Goal: Find contact information: Find contact information

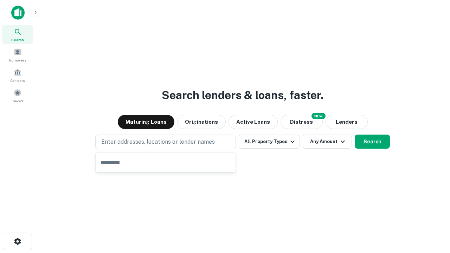
type input "**********"
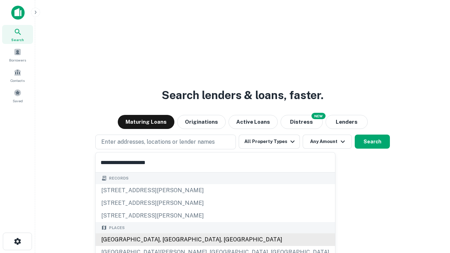
click at [168, 240] on div "Santa Monica, CA, USA" at bounding box center [216, 240] width 240 height 13
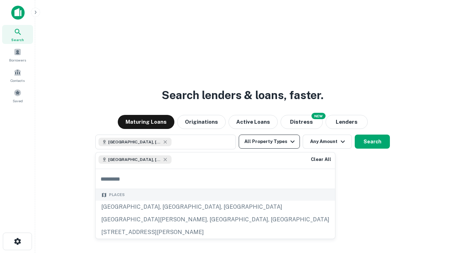
click at [269, 142] on button "All Property Types" at bounding box center [269, 142] width 61 height 14
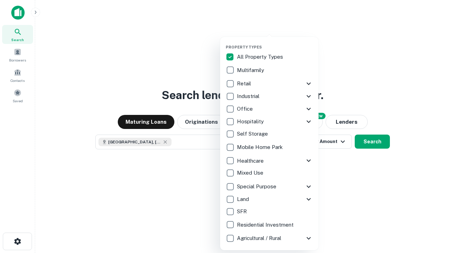
click at [275, 43] on button "button" at bounding box center [275, 43] width 98 height 0
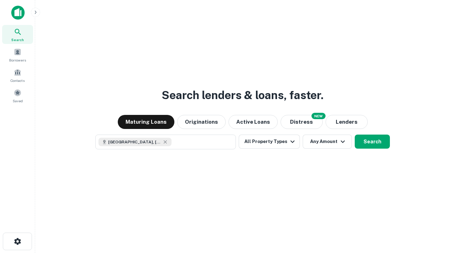
scroll to position [11, 0]
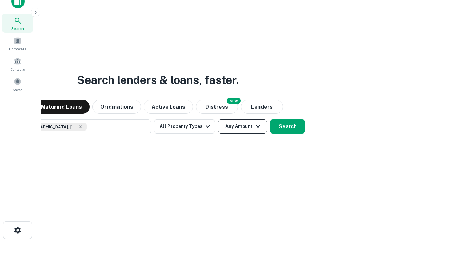
click at [218, 120] on button "Any Amount" at bounding box center [242, 127] width 49 height 14
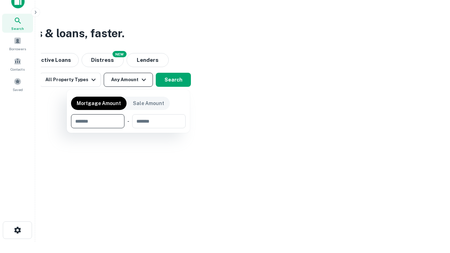
type input "*******"
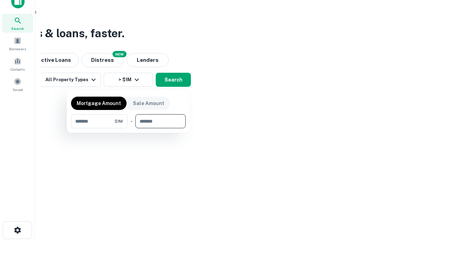
type input "*******"
click at [128, 128] on button "button" at bounding box center [128, 128] width 115 height 0
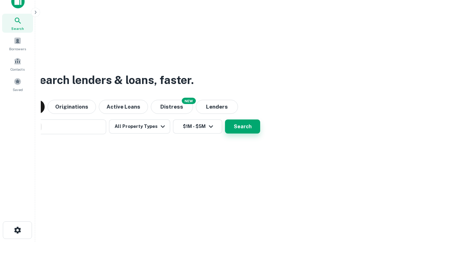
click at [225, 120] on button "Search" at bounding box center [242, 127] width 35 height 14
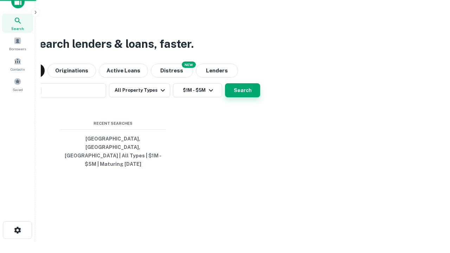
scroll to position [23, 199]
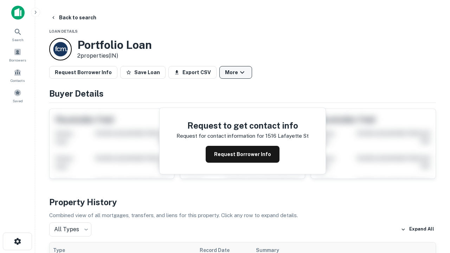
click at [236, 72] on button "More" at bounding box center [235, 72] width 33 height 13
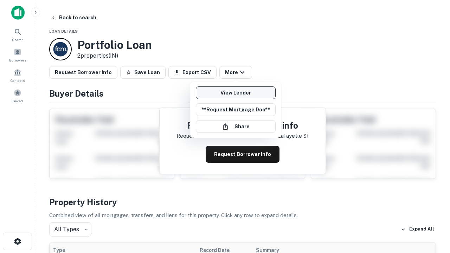
click at [236, 93] on link "View Lender" at bounding box center [236, 93] width 80 height 13
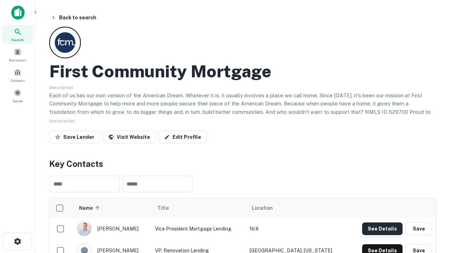
click at [382, 229] on button "See Details" at bounding box center [382, 229] width 40 height 13
click at [17, 242] on icon "button" at bounding box center [17, 241] width 8 height 8
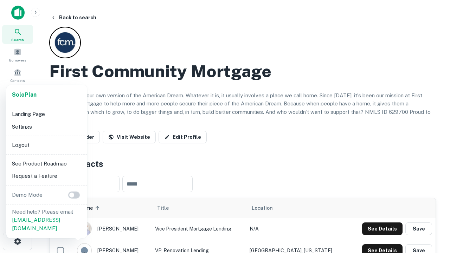
click at [46, 145] on li "Logout" at bounding box center [46, 145] width 75 height 13
